Goal: Task Accomplishment & Management: Use online tool/utility

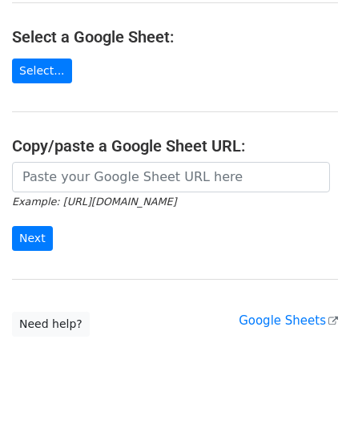
scroll to position [195, 0]
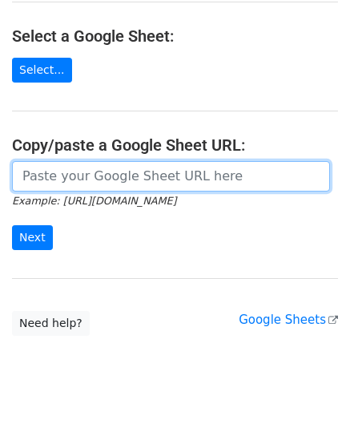
click at [97, 163] on input "url" at bounding box center [171, 176] width 318 height 30
paste input "https://docs.google.com/spreadsheets/d/1Sn6bdOOIGfTUHRzX19Yy9gUyGLa6mekCX-zMStg…"
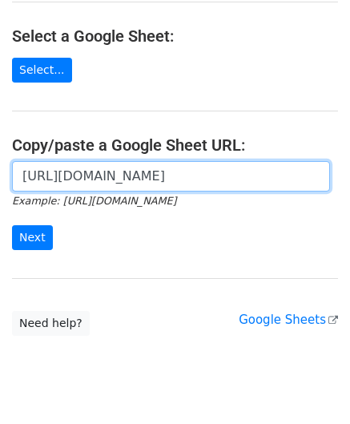
scroll to position [0, 362]
type input "https://docs.google.com/spreadsheets/d/1Sn6bdOOIGfTUHRzX19Yy9gUyGLa6mekCX-zMStg…"
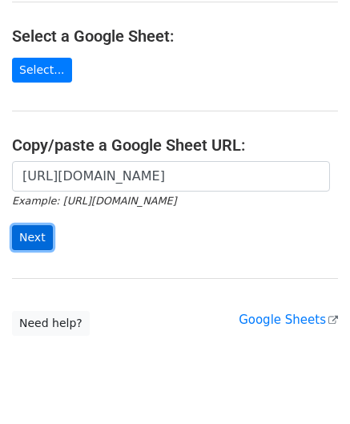
scroll to position [0, 0]
click at [43, 225] on input "Next" at bounding box center [32, 237] width 41 height 25
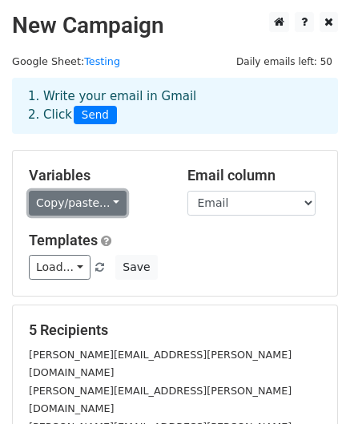
click at [67, 205] on link "Copy/paste..." at bounding box center [78, 203] width 98 height 25
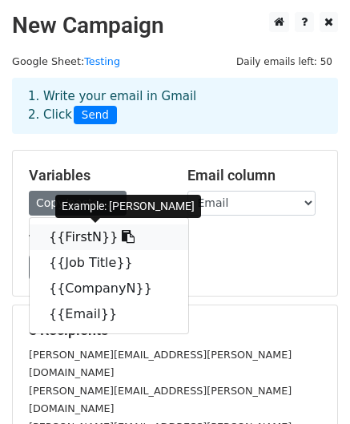
click at [71, 233] on link "{{FirstN}}" at bounding box center [109, 237] width 159 height 26
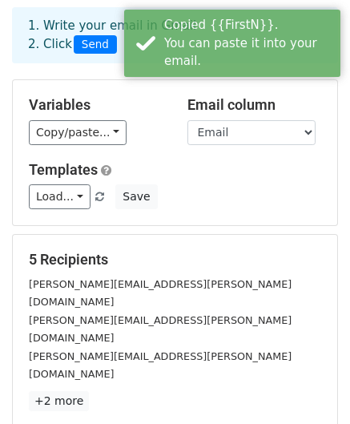
scroll to position [72, 0]
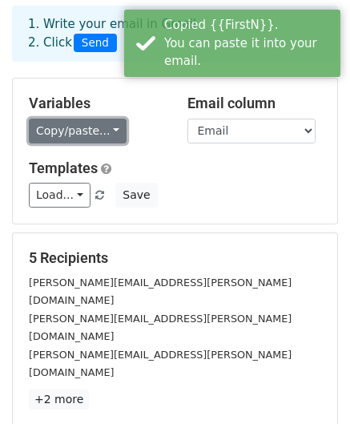
click at [97, 126] on link "Copy/paste..." at bounding box center [78, 130] width 98 height 25
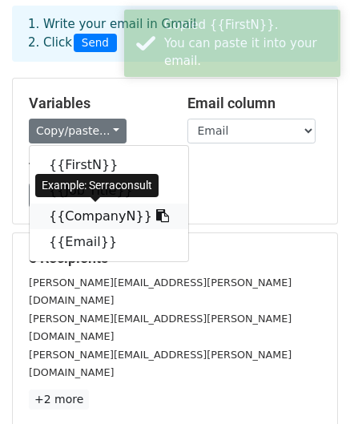
click at [92, 207] on link "{{CompanyN}}" at bounding box center [109, 216] width 159 height 26
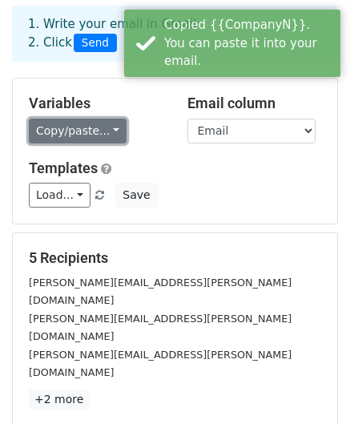
click at [78, 124] on link "Copy/paste..." at bounding box center [78, 130] width 98 height 25
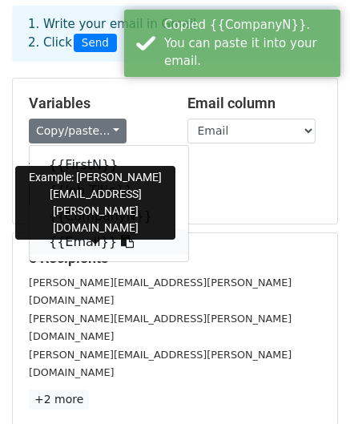
click at [82, 235] on link "{{Email}}" at bounding box center [109, 242] width 159 height 26
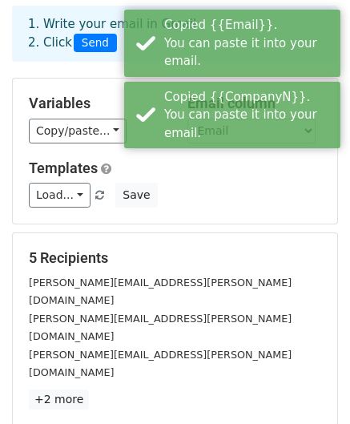
click at [162, 172] on h5 "Templates" at bounding box center [175, 168] width 292 height 18
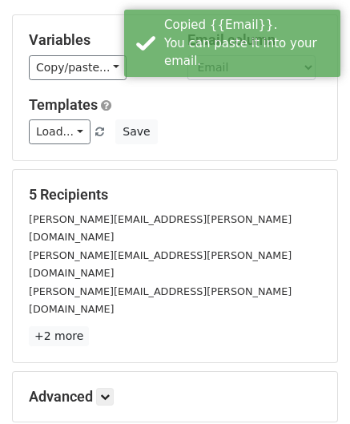
scroll to position [137, 0]
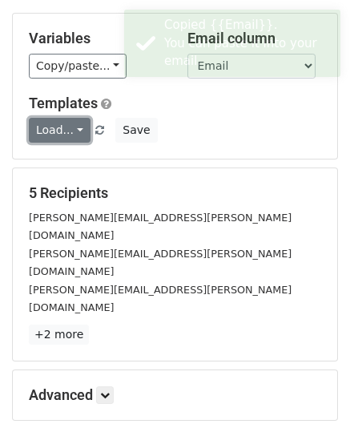
click at [57, 121] on link "Load..." at bounding box center [60, 130] width 62 height 25
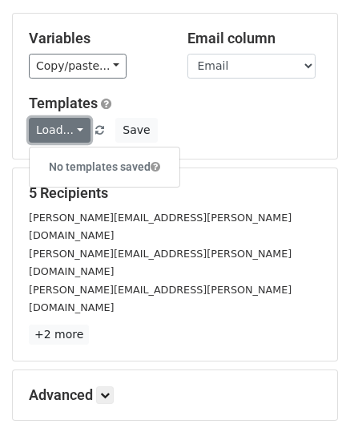
click at [57, 121] on link "Load..." at bounding box center [60, 130] width 62 height 25
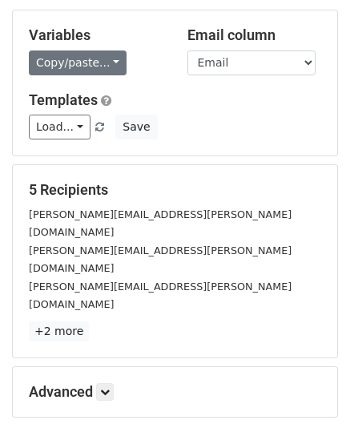
scroll to position [259, 0]
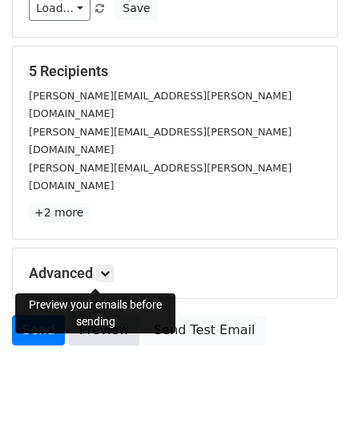
click at [101, 315] on link "Preview" at bounding box center [104, 330] width 70 height 30
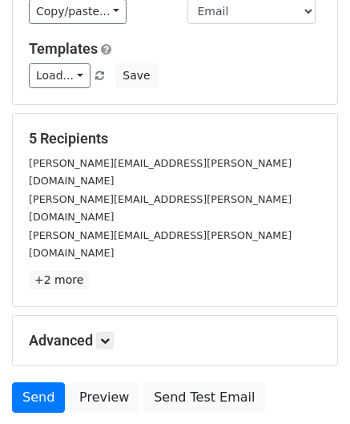
scroll to position [0, 0]
